Goal: Information Seeking & Learning: Check status

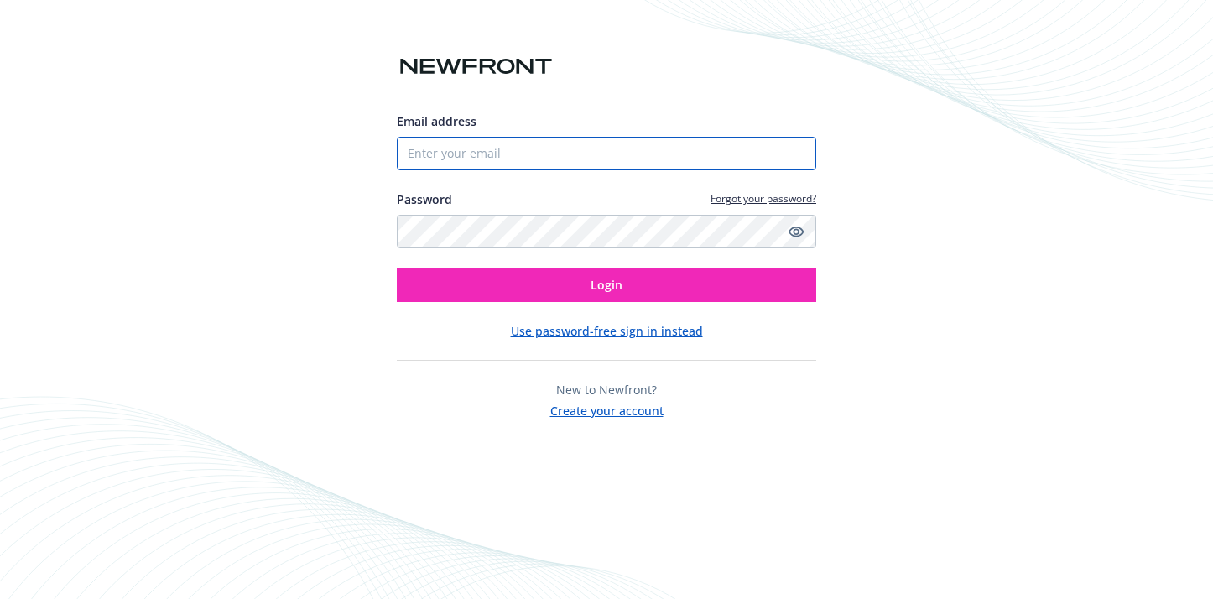
click at [556, 156] on input "Email address" at bounding box center [606, 154] width 419 height 34
type input "[PERSON_NAME][DOMAIN_NAME][EMAIL_ADDRESS][PERSON_NAME][DOMAIN_NAME]"
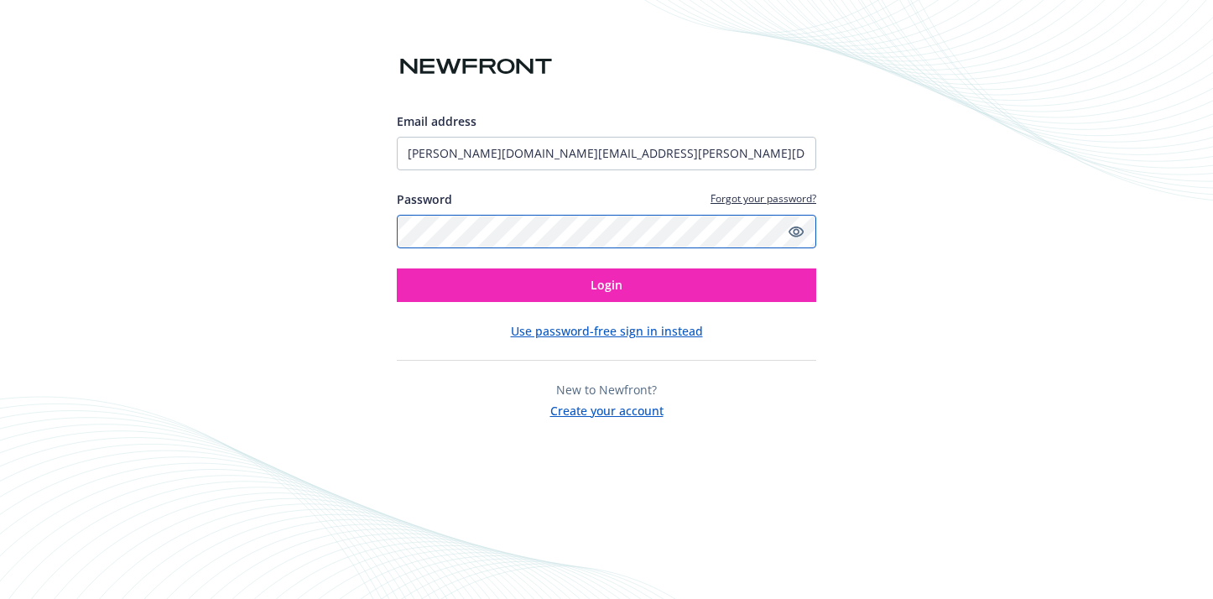
click at [397, 268] on button "Login" at bounding box center [606, 285] width 419 height 34
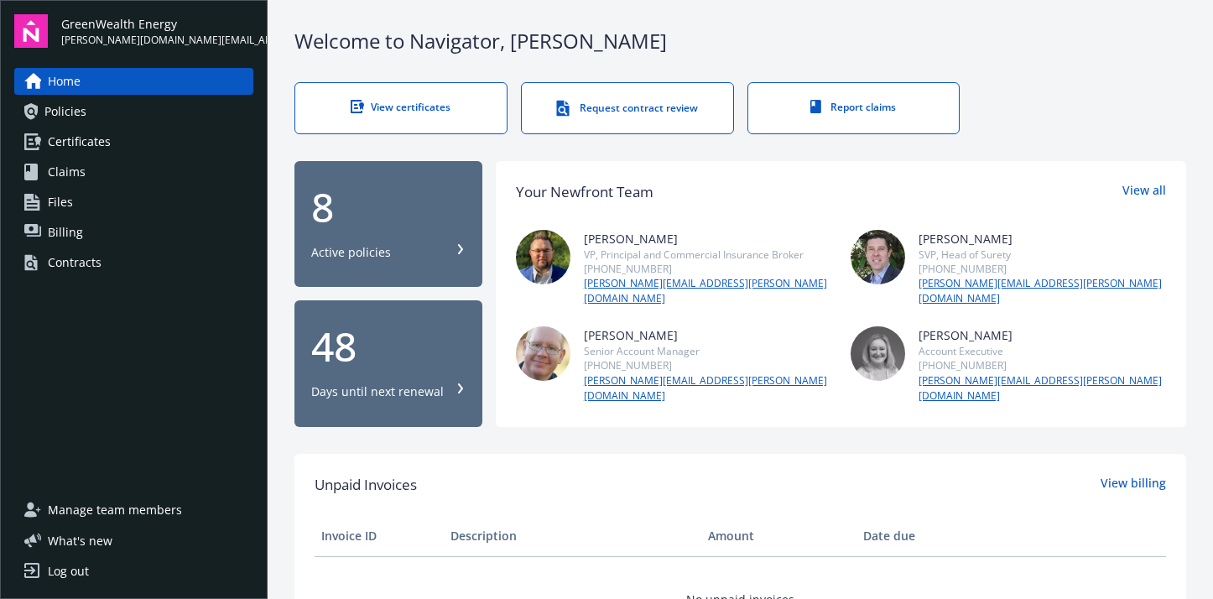
scroll to position [637, 0]
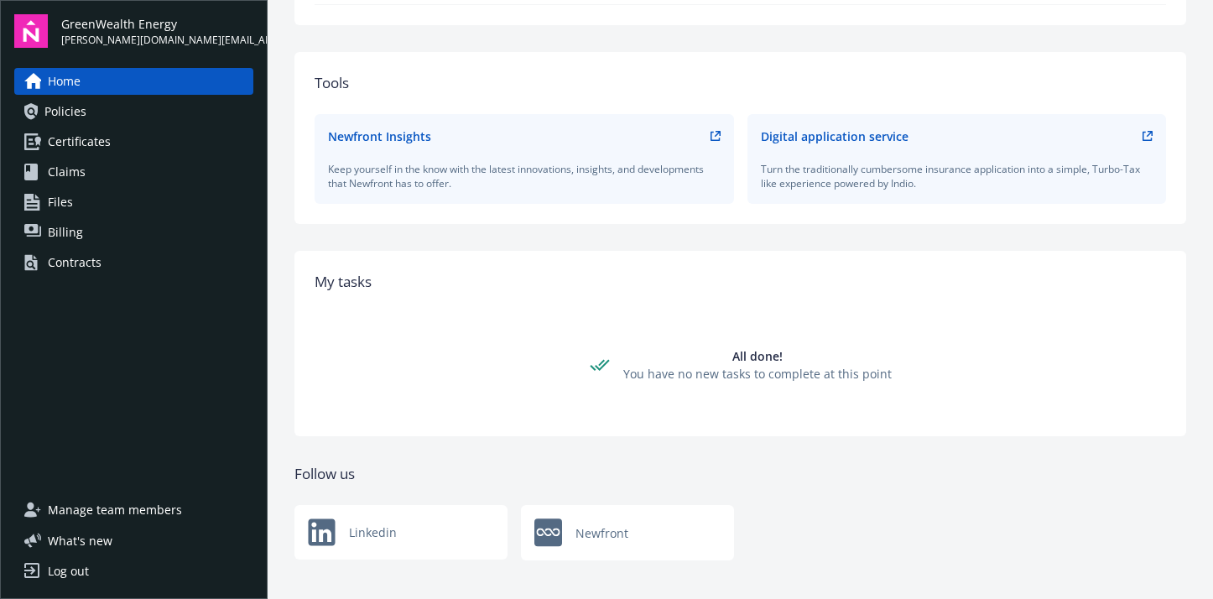
click at [109, 142] on link "Certificates" at bounding box center [133, 141] width 239 height 27
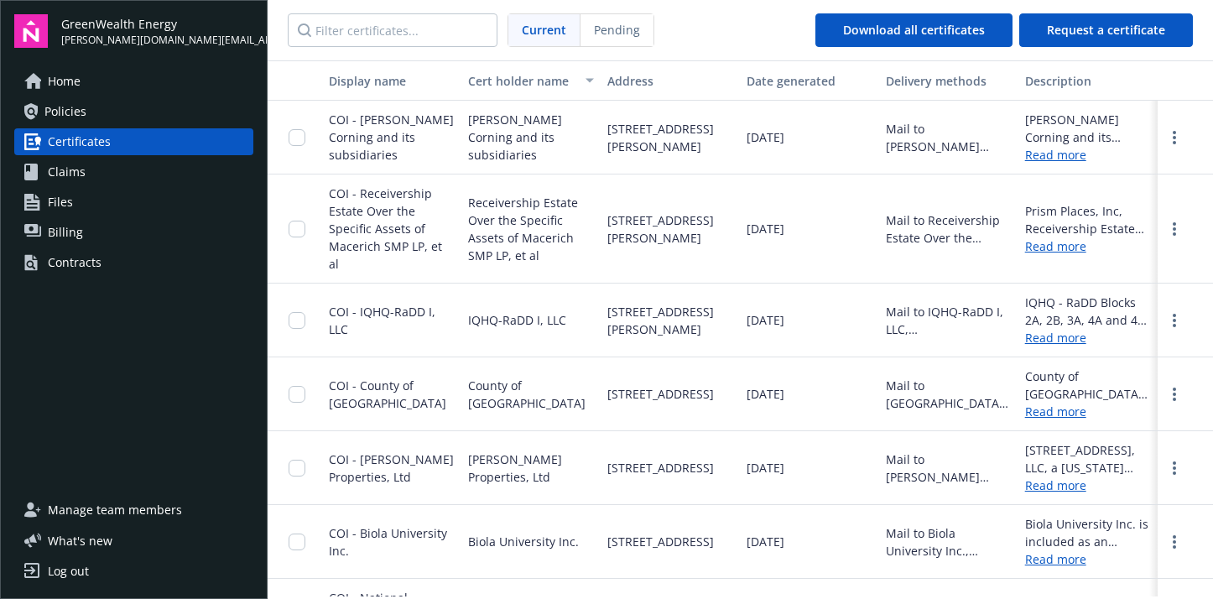
click at [1053, 150] on link "Read more" at bounding box center [1088, 155] width 126 height 18
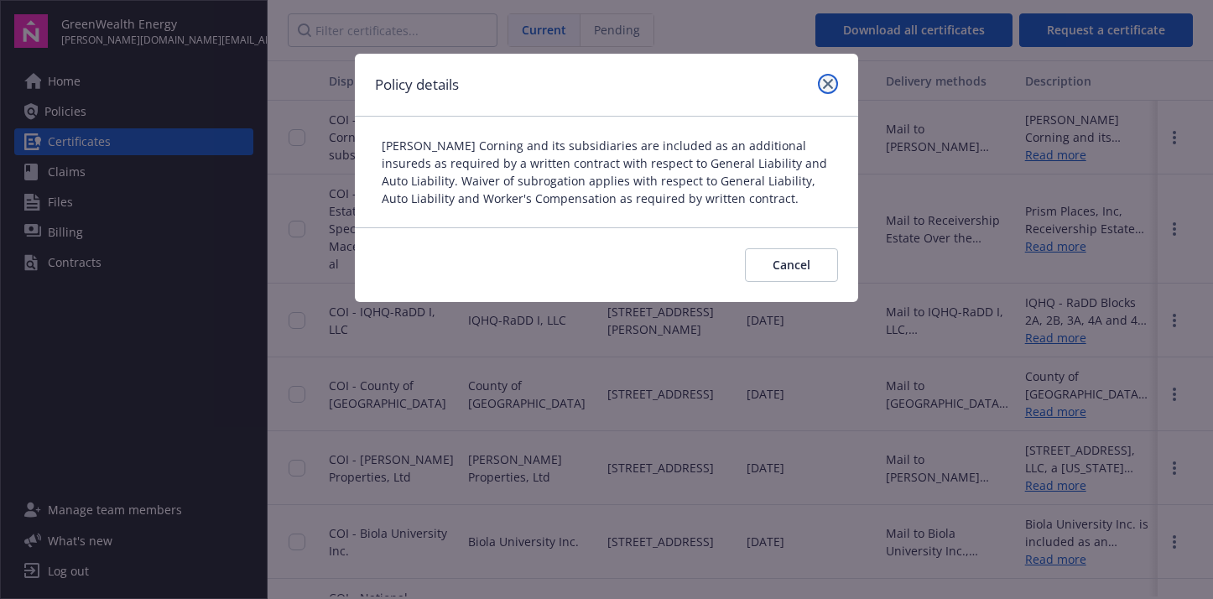
click at [825, 75] on link "close" at bounding box center [828, 84] width 20 height 20
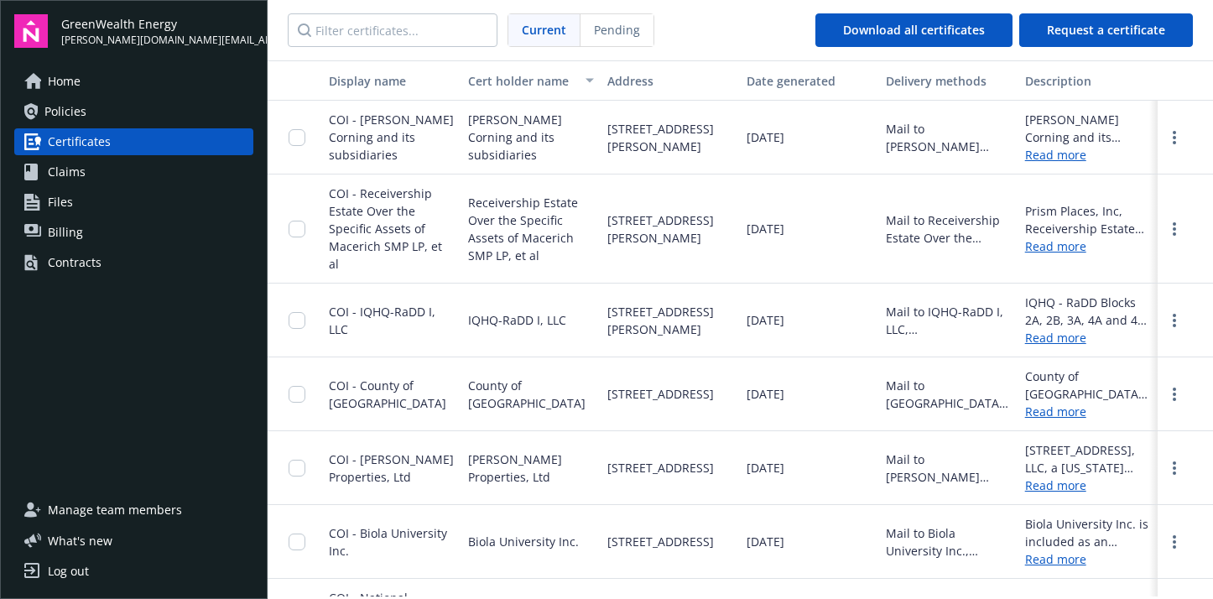
click at [88, 116] on link "Policies" at bounding box center [133, 111] width 239 height 27
